Goal: Task Accomplishment & Management: Use online tool/utility

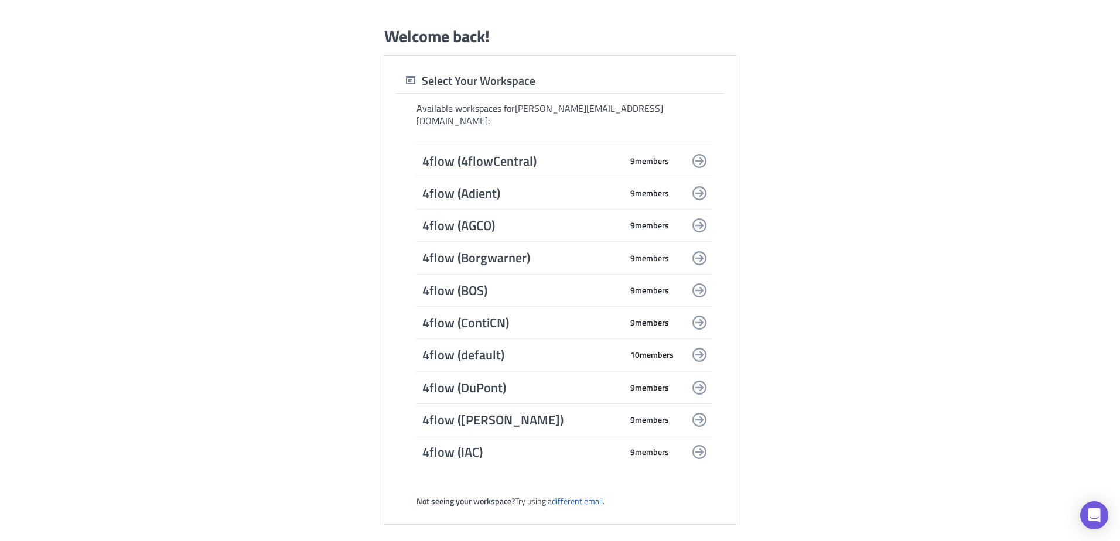
click at [500, 154] on span "4flow (4flowCentral)" at bounding box center [521, 161] width 199 height 16
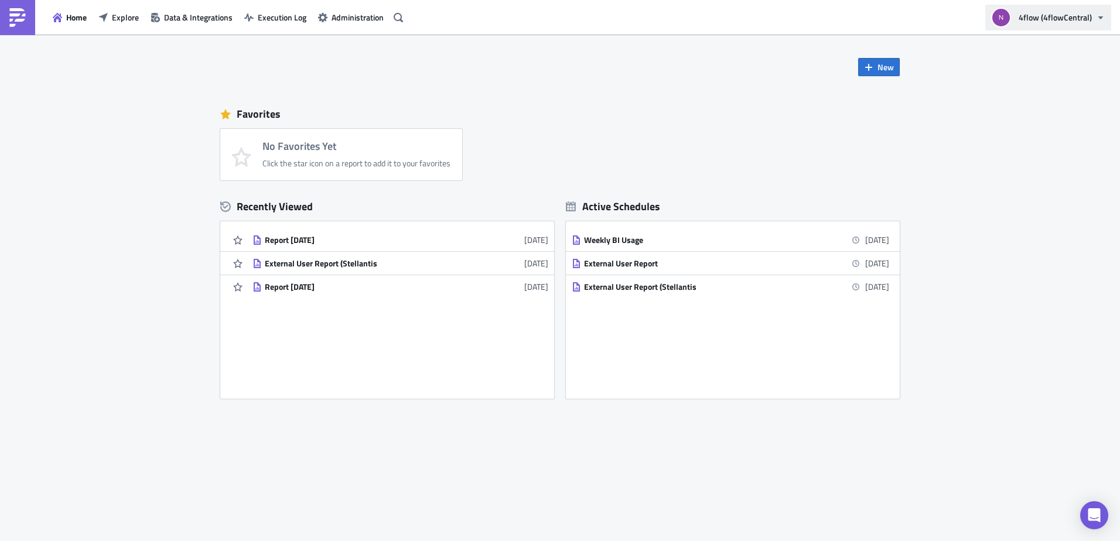
click at [1028, 22] on span "4flow (4flowCentral)" at bounding box center [1055, 17] width 73 height 12
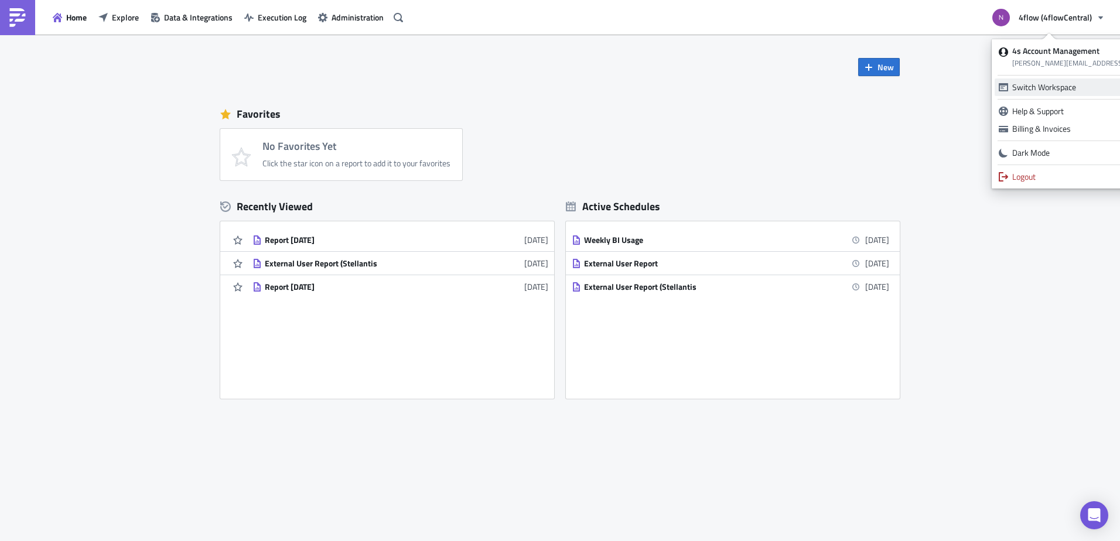
click at [1037, 93] on div "Switch Workspace" at bounding box center [1089, 87] width 153 height 12
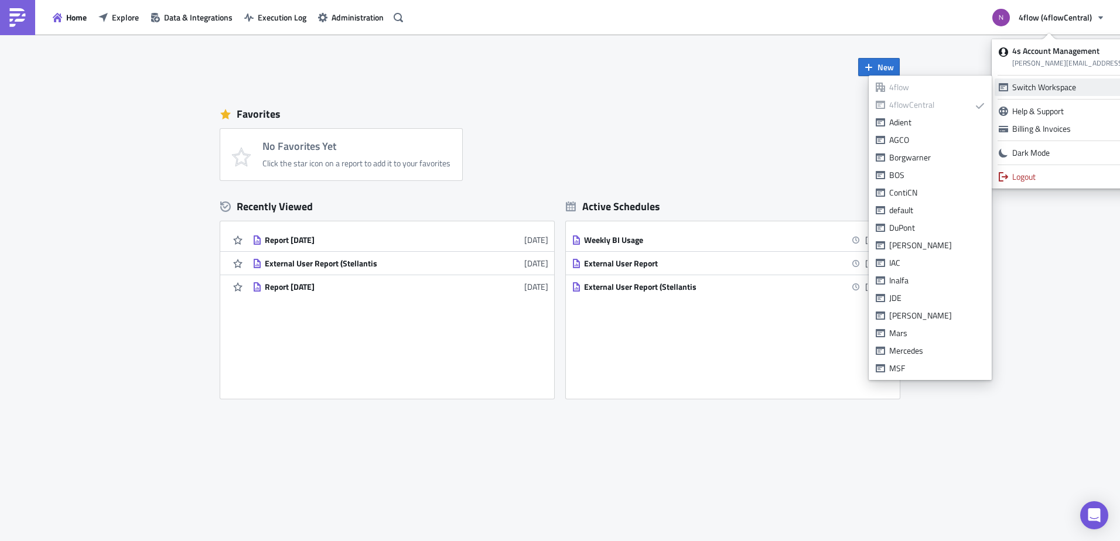
click at [1037, 93] on div "Switch Workspace" at bounding box center [1089, 87] width 153 height 12
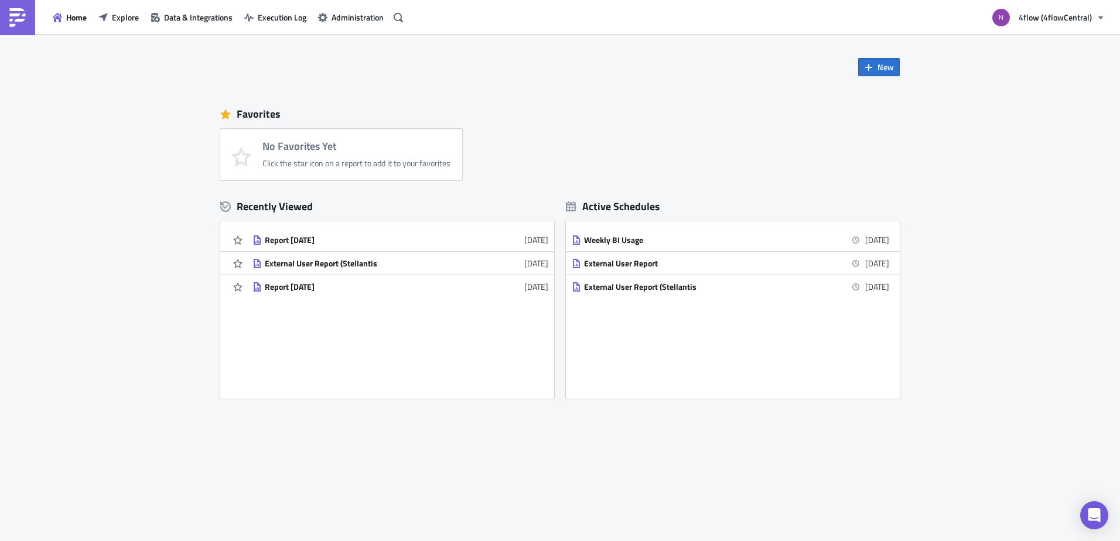
click at [841, 107] on div "Favorites" at bounding box center [560, 114] width 680 height 18
click at [213, 18] on span "Data & Integrations" at bounding box center [198, 17] width 69 height 12
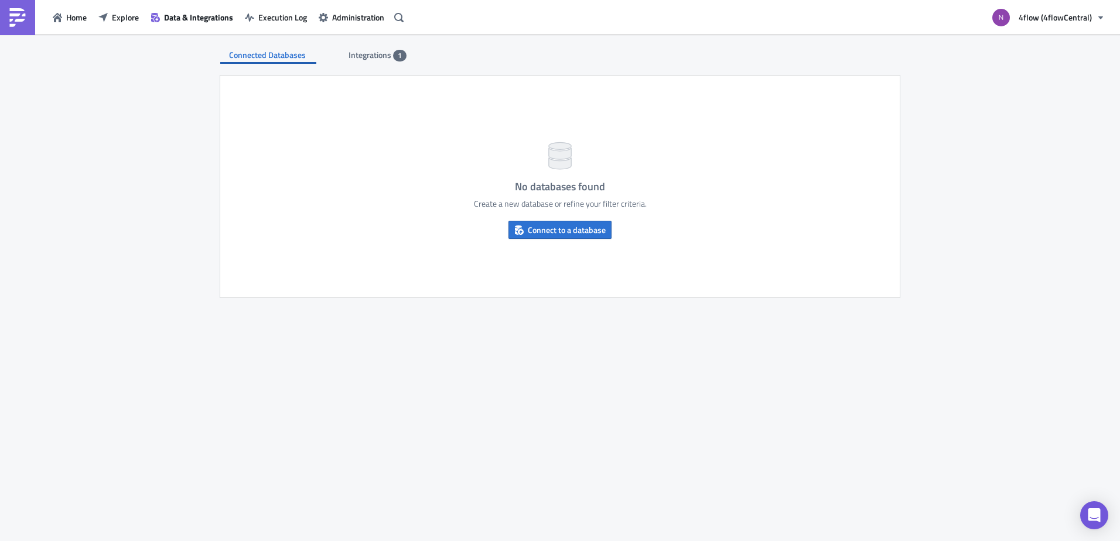
click at [374, 56] on span "Integrations" at bounding box center [371, 55] width 45 height 12
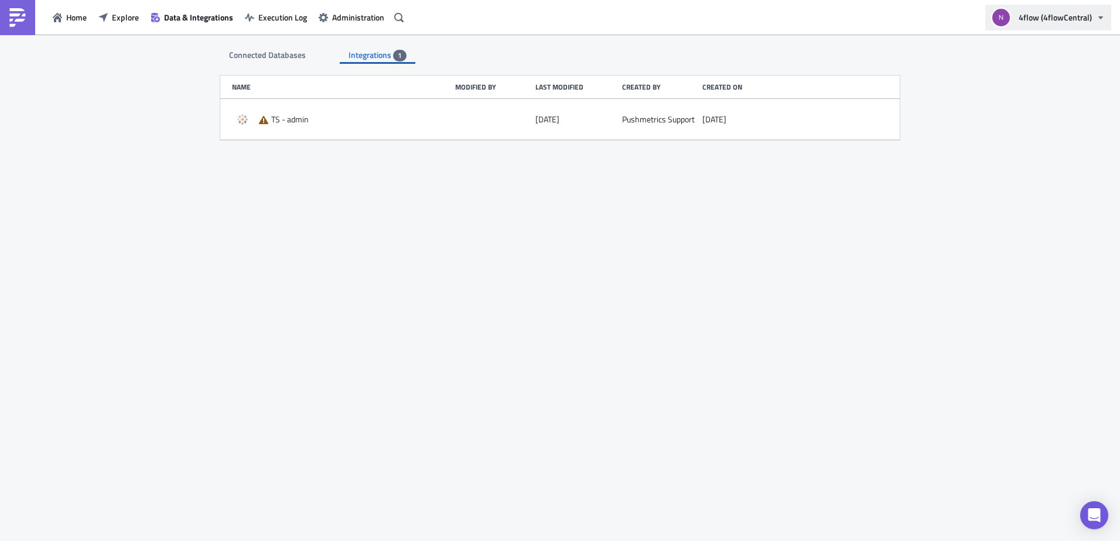
click at [1080, 22] on span "4flow (4flowCentral)" at bounding box center [1055, 17] width 73 height 12
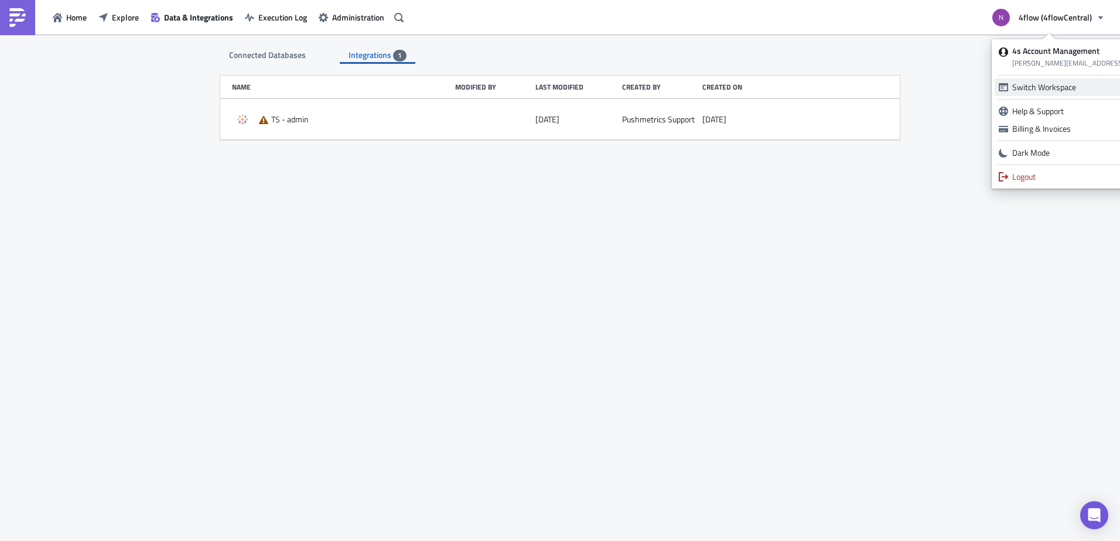
click at [1053, 89] on div "Switch Workspace" at bounding box center [1089, 87] width 153 height 12
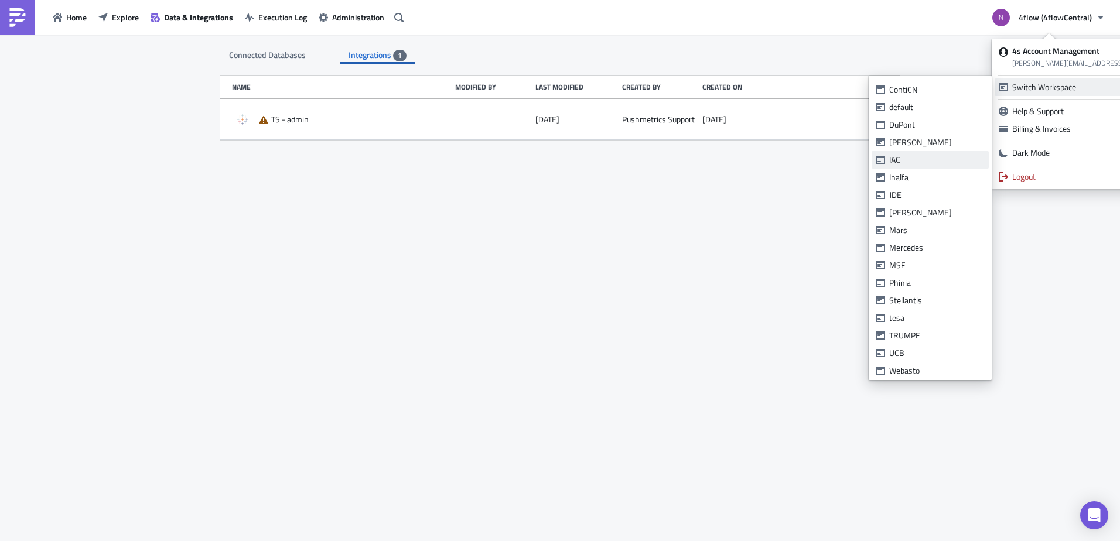
scroll to position [123, 0]
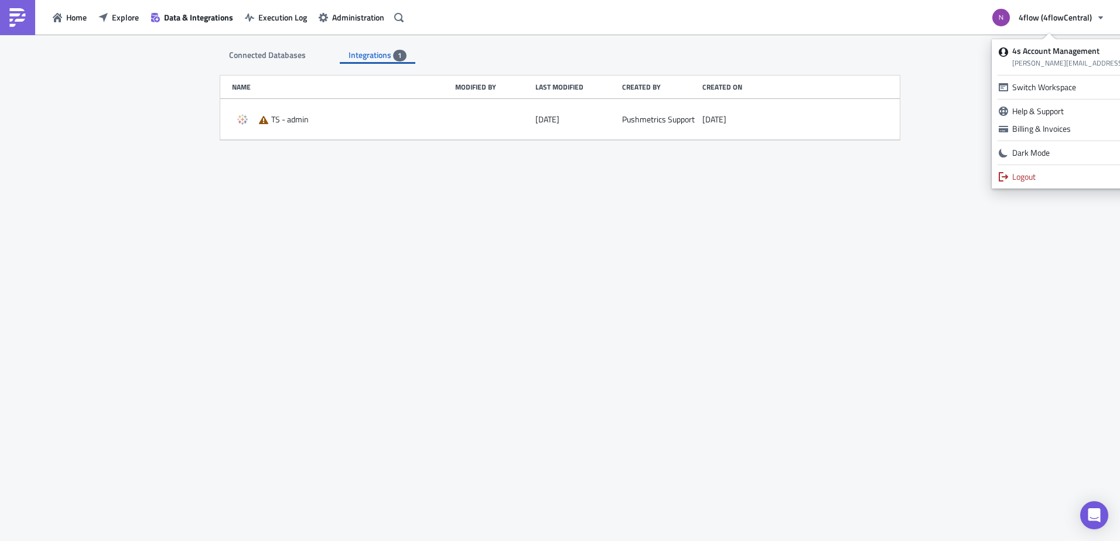
drag, startPoint x: 635, startPoint y: 240, endPoint x: 622, endPoint y: 227, distance: 18.2
click at [633, 240] on div "Connected Databases Integrations 1 No databases found Create a new database or …" at bounding box center [560, 289] width 703 height 509
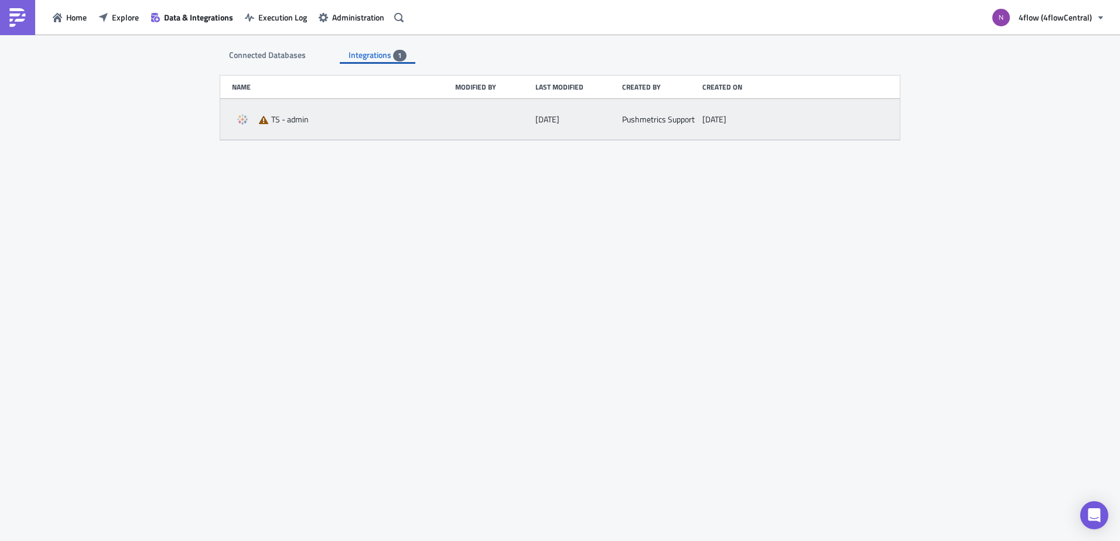
click at [300, 118] on span "TS - admin" at bounding box center [290, 119] width 38 height 11
click at [607, 119] on div "[DATE]" at bounding box center [576, 119] width 81 height 21
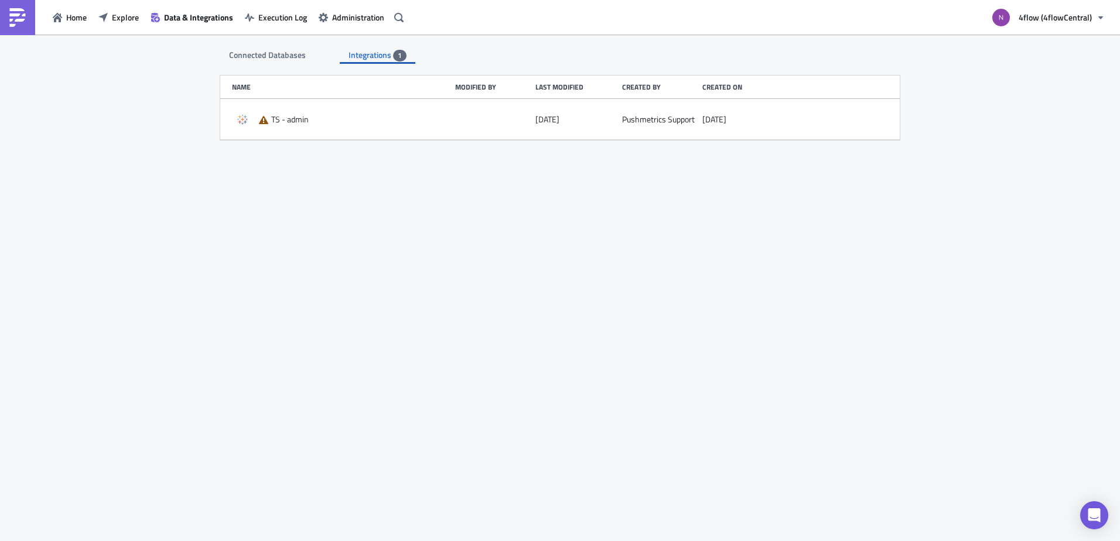
click at [308, 53] on div "Connected Databases" at bounding box center [268, 55] width 96 height 18
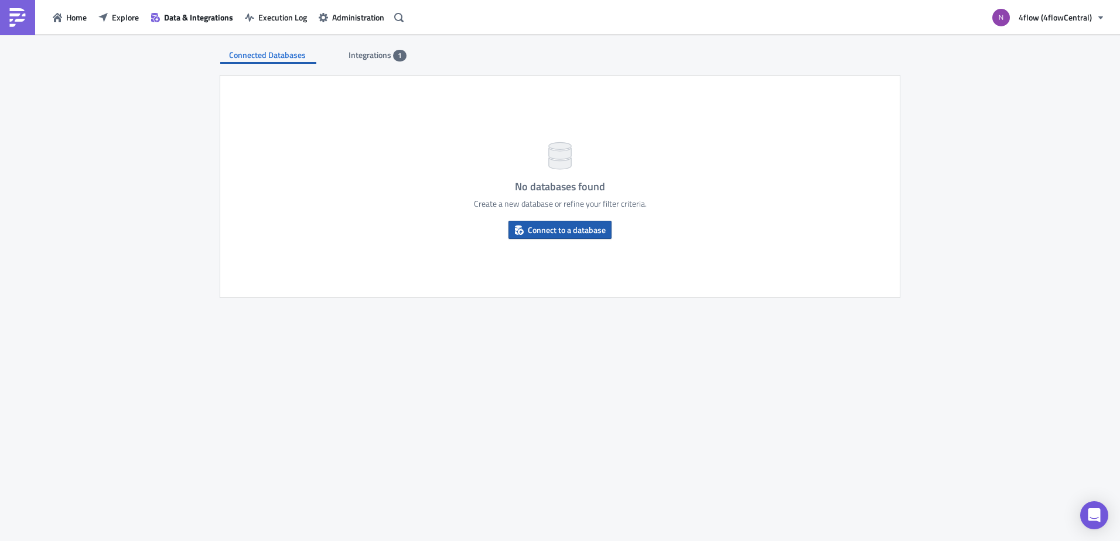
click at [590, 230] on span "Connect to a database" at bounding box center [567, 230] width 78 height 12
click at [544, 231] on span "Connect to a database" at bounding box center [567, 230] width 78 height 12
click at [204, 20] on span "Data & Integrations" at bounding box center [198, 17] width 69 height 12
click at [363, 56] on span "Integrations" at bounding box center [371, 55] width 45 height 12
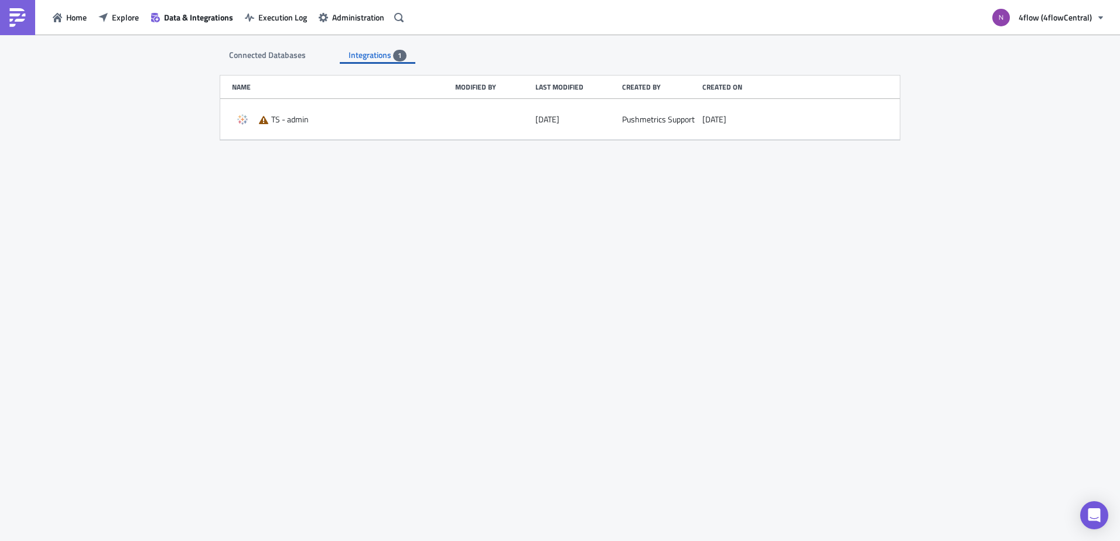
click at [482, 54] on div "Connected Databases Integrations 1" at bounding box center [560, 49] width 680 height 29
